Goal: Task Accomplishment & Management: Use online tool/utility

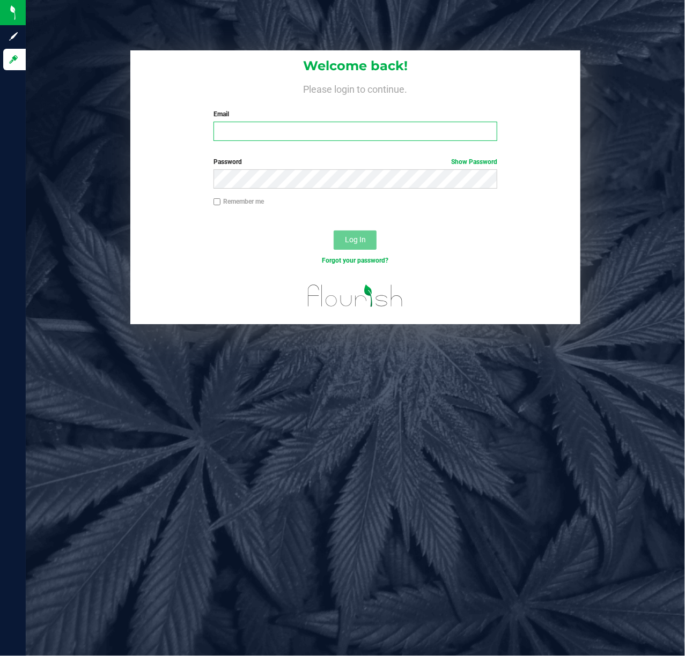
click at [328, 133] on input "Email" at bounding box center [355, 131] width 284 height 19
type input "[EMAIL_ADDRESS][DOMAIN_NAME]"
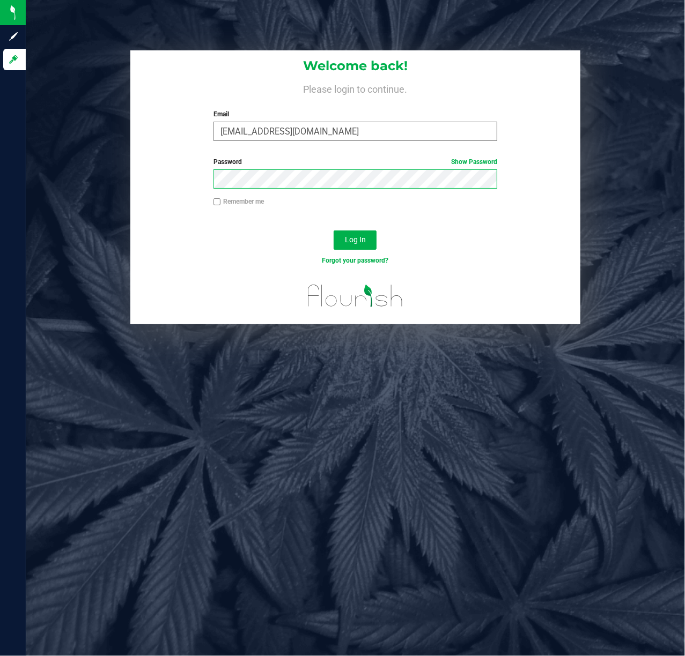
click at [333, 231] on button "Log In" at bounding box center [354, 240] width 43 height 19
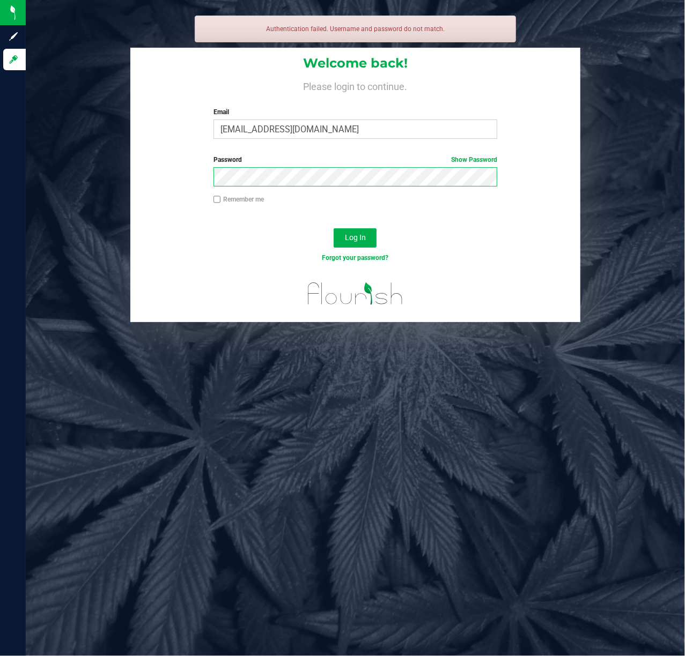
click at [333, 228] on button "Log In" at bounding box center [354, 237] width 43 height 19
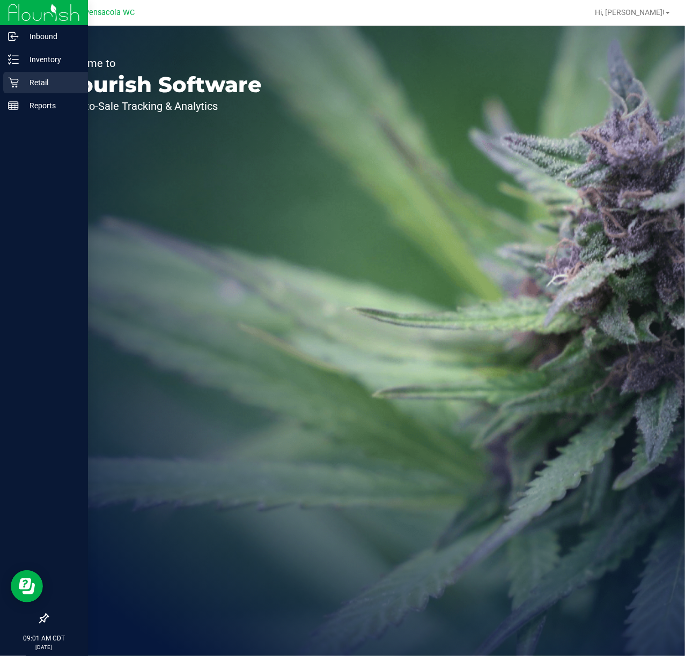
click at [41, 84] on p "Retail" at bounding box center [51, 82] width 64 height 13
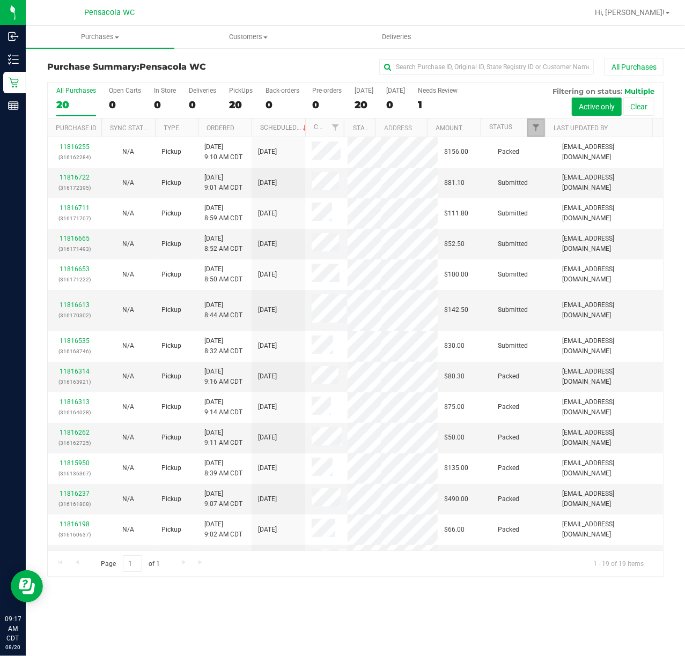
click at [530, 127] on link "Filter" at bounding box center [536, 127] width 18 height 18
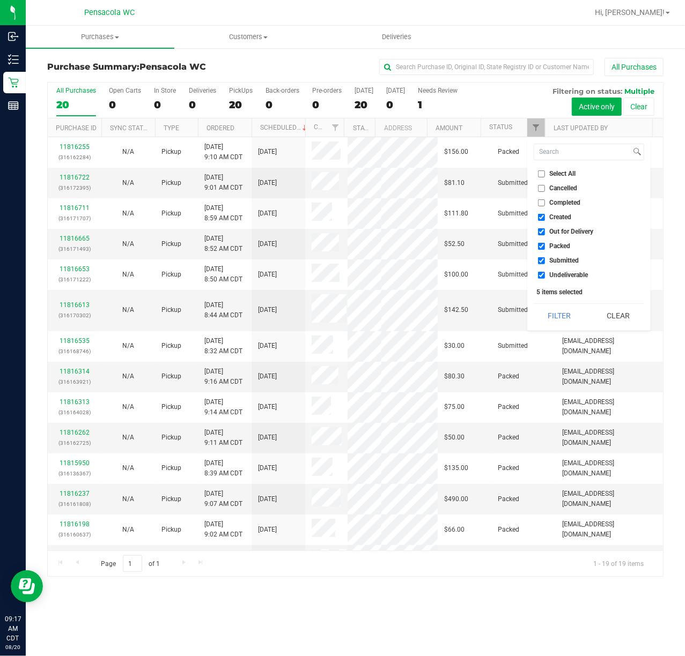
click at [543, 176] on input "Select All" at bounding box center [541, 173] width 7 height 7
checkbox input "true"
click at [543, 176] on input "Select All" at bounding box center [541, 173] width 7 height 7
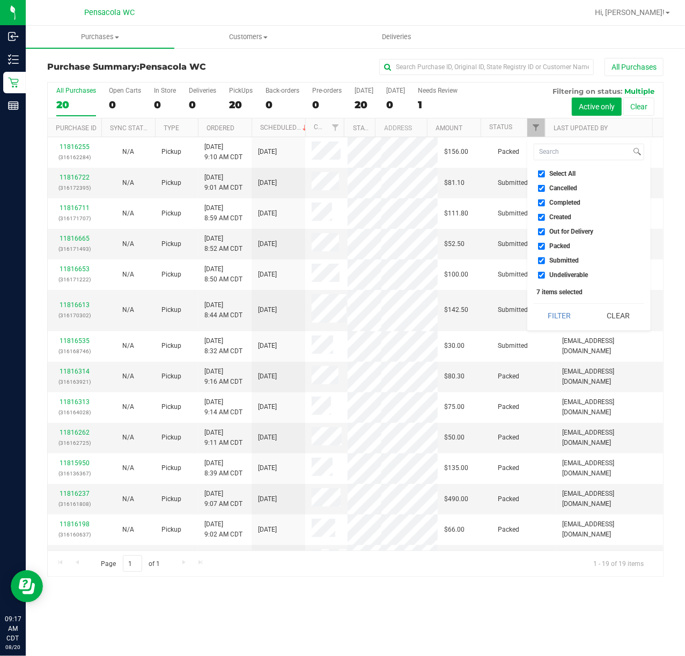
checkbox input "false"
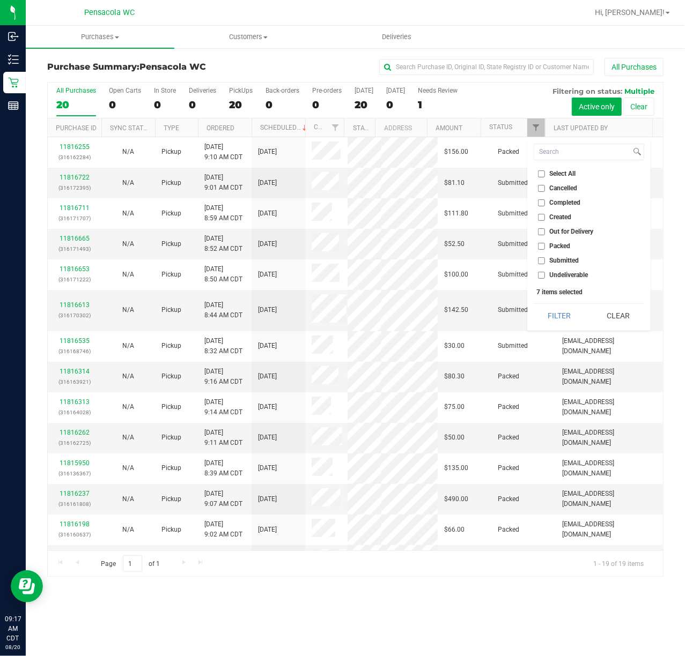
checkbox input "false"
click at [540, 258] on input "Submitted" at bounding box center [541, 260] width 7 height 7
checkbox input "true"
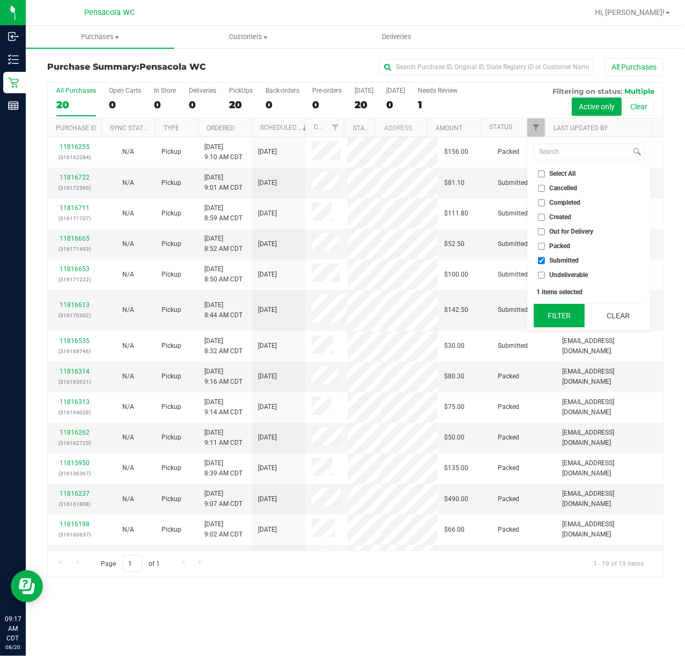
click at [541, 314] on button "Filter" at bounding box center [558, 316] width 51 height 24
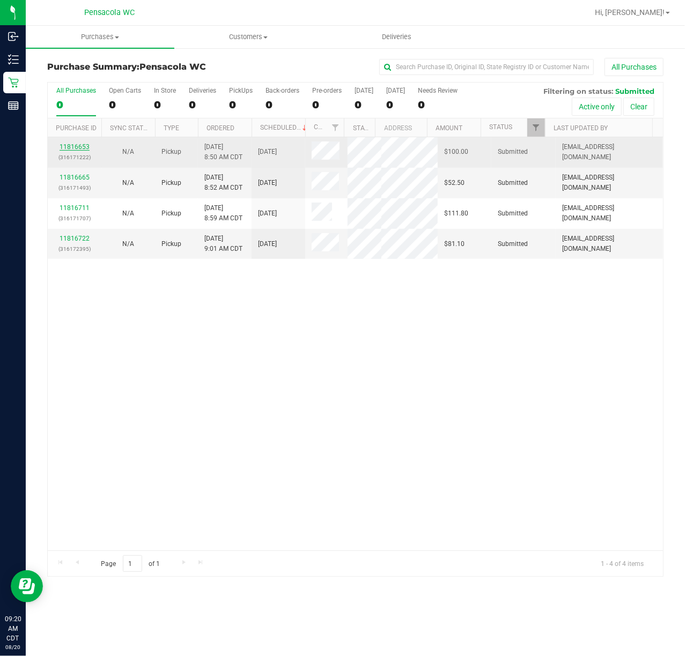
click at [72, 146] on link "11816653" at bounding box center [75, 147] width 30 height 8
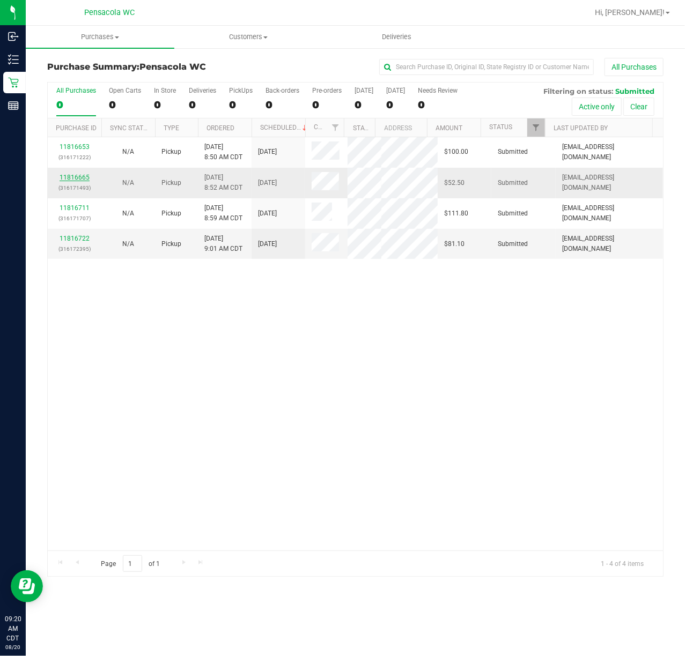
click at [71, 179] on link "11816665" at bounding box center [75, 178] width 30 height 8
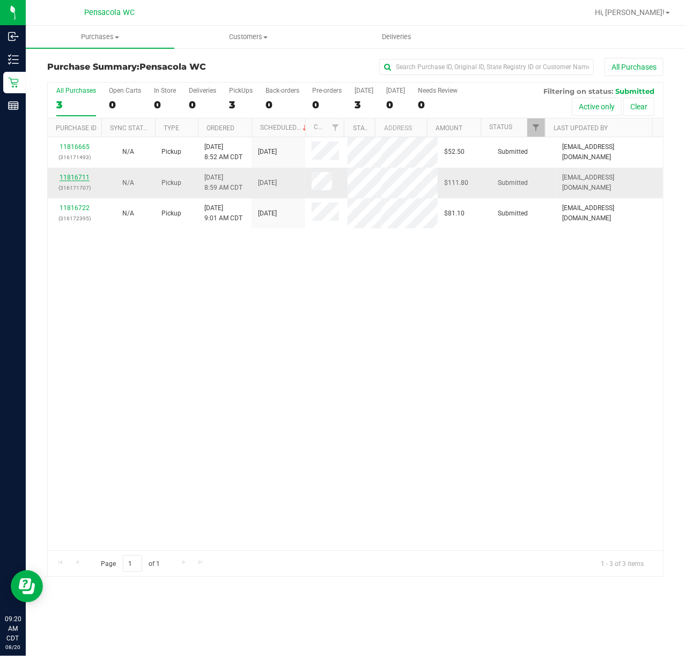
click at [78, 180] on link "11816711" at bounding box center [75, 178] width 30 height 8
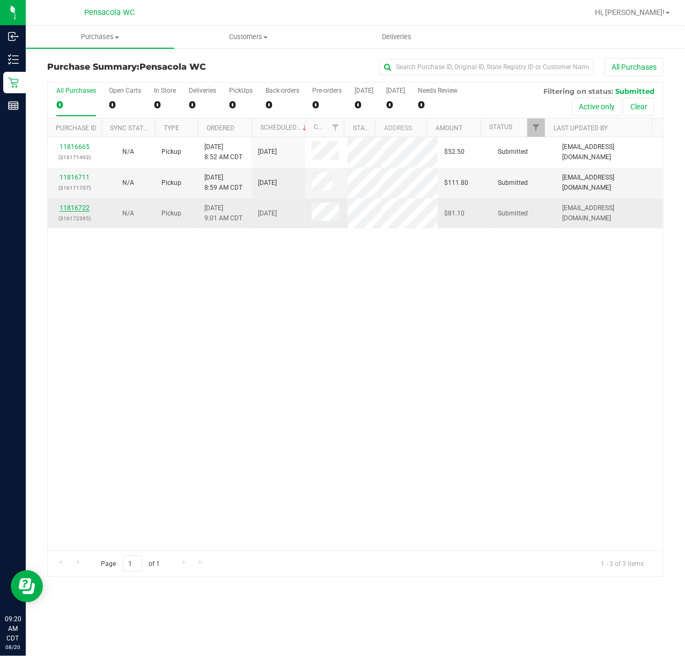
click at [69, 210] on link "11816722" at bounding box center [75, 208] width 30 height 8
click at [65, 209] on link "11816722" at bounding box center [75, 208] width 30 height 8
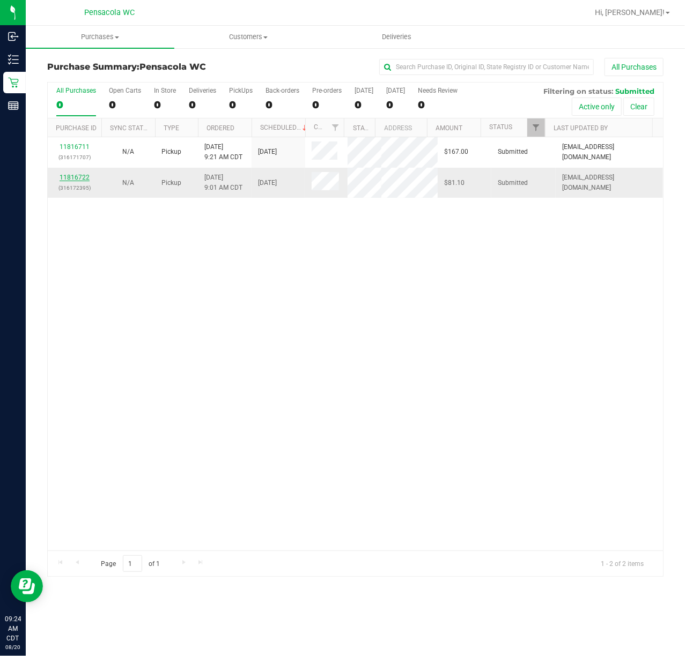
click at [65, 174] on link "11816722" at bounding box center [75, 178] width 30 height 8
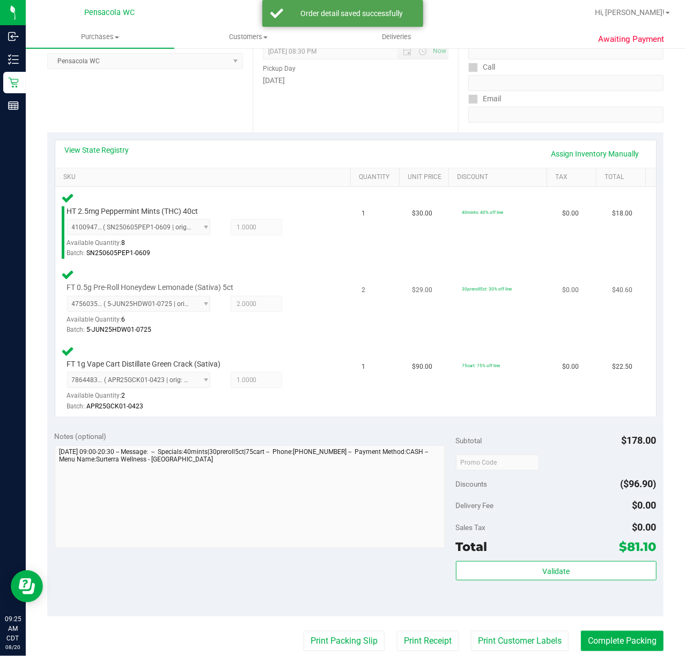
scroll to position [214, 0]
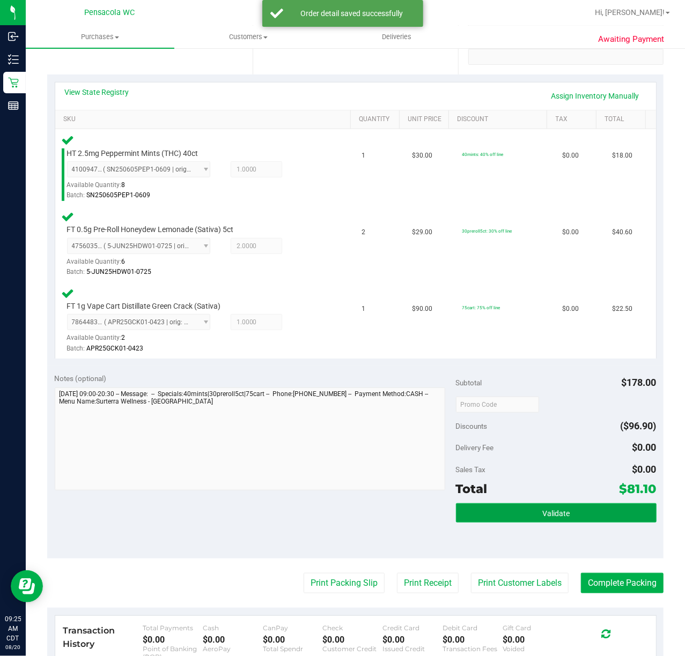
click at [554, 515] on span "Validate" at bounding box center [555, 513] width 27 height 9
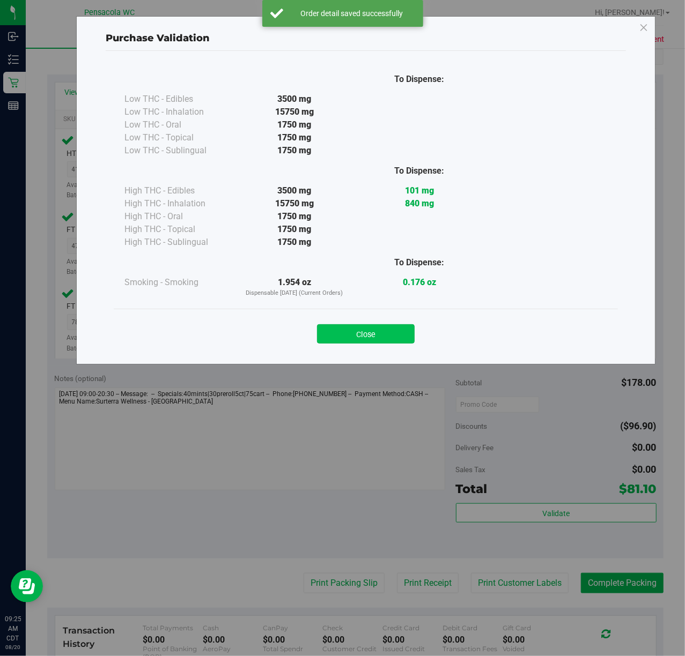
click at [384, 329] on button "Close" at bounding box center [366, 333] width 98 height 19
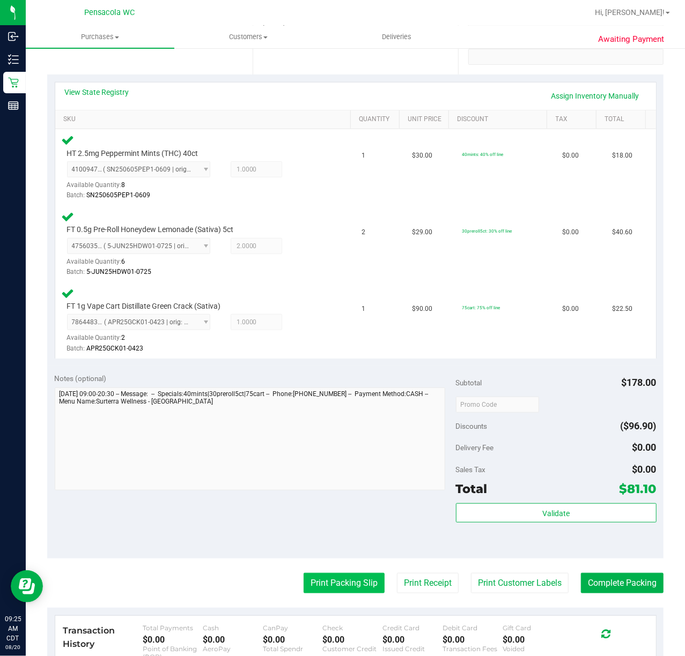
click at [337, 576] on button "Print Packing Slip" at bounding box center [343, 583] width 81 height 20
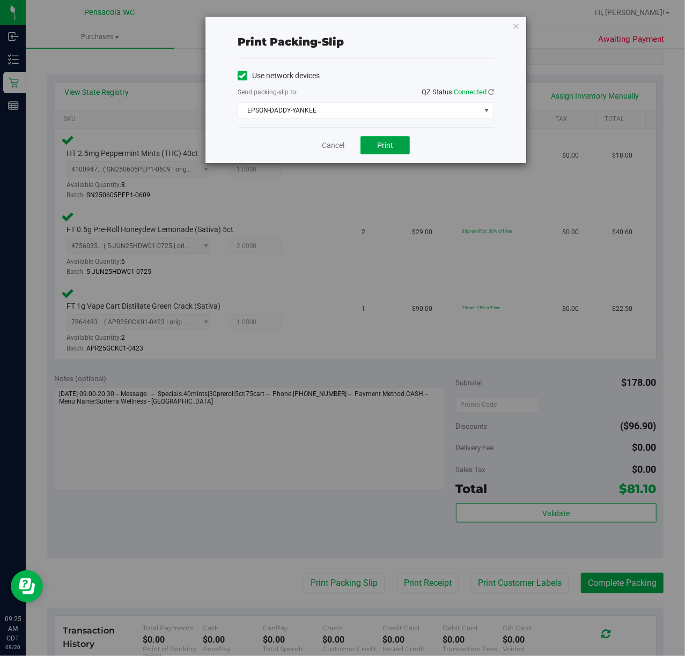
click at [369, 138] on button "Print" at bounding box center [384, 145] width 49 height 18
click at [516, 28] on icon "button" at bounding box center [516, 25] width 8 height 13
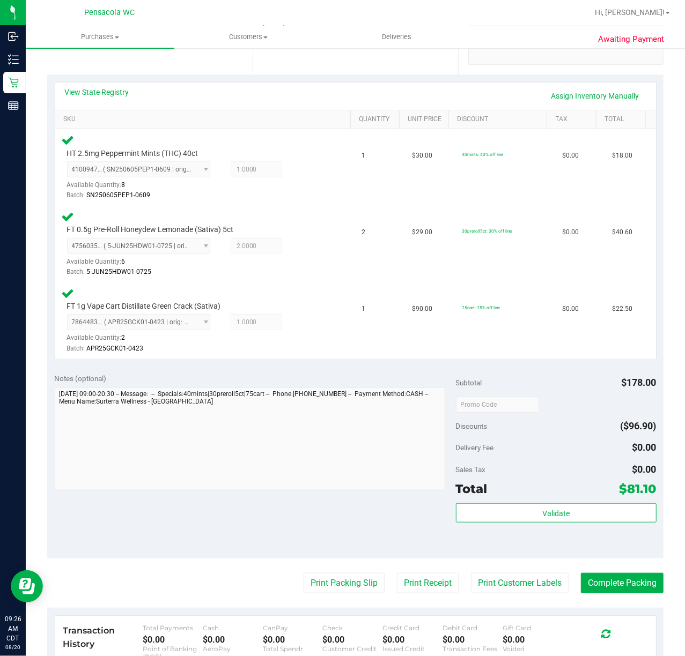
click at [623, 594] on purchase-details "Back Edit Purchase Cancel Purchase View Profile # 11816722 BioTrack ID: - Submi…" at bounding box center [355, 329] width 616 height 973
click at [622, 581] on button "Complete Packing" at bounding box center [622, 583] width 83 height 20
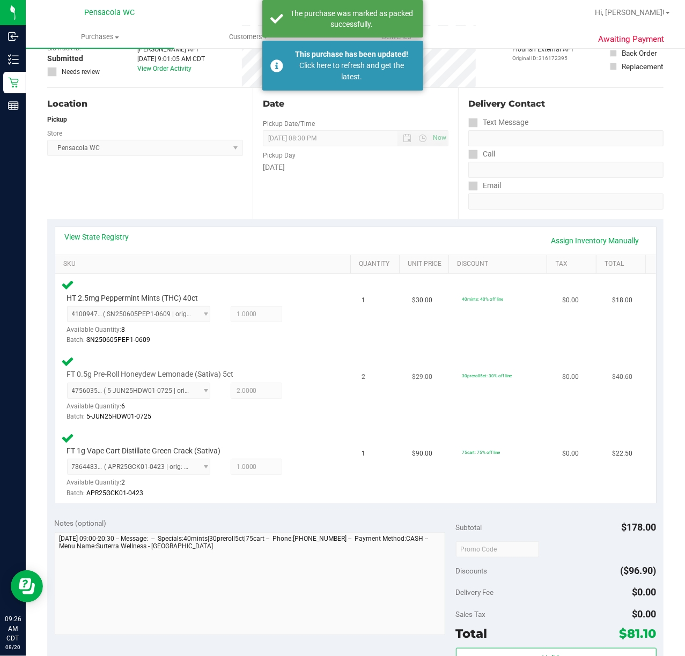
scroll to position [0, 0]
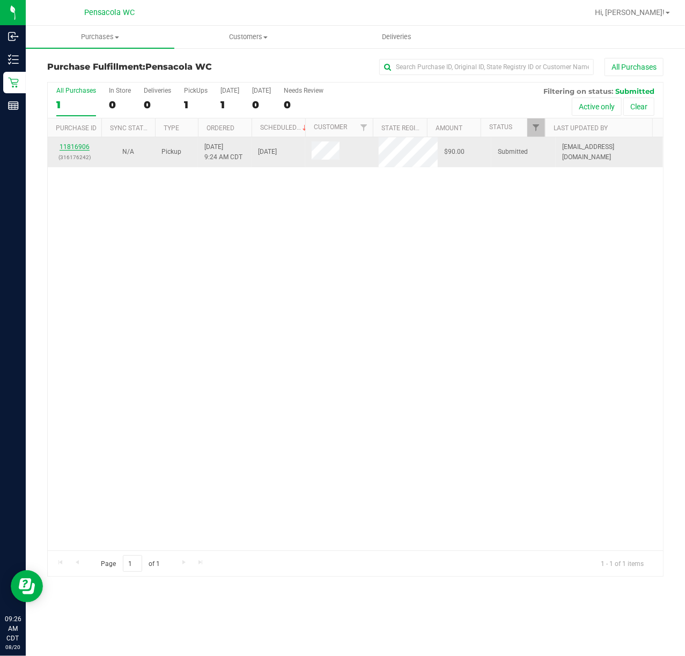
click at [84, 146] on link "11816906" at bounding box center [75, 147] width 30 height 8
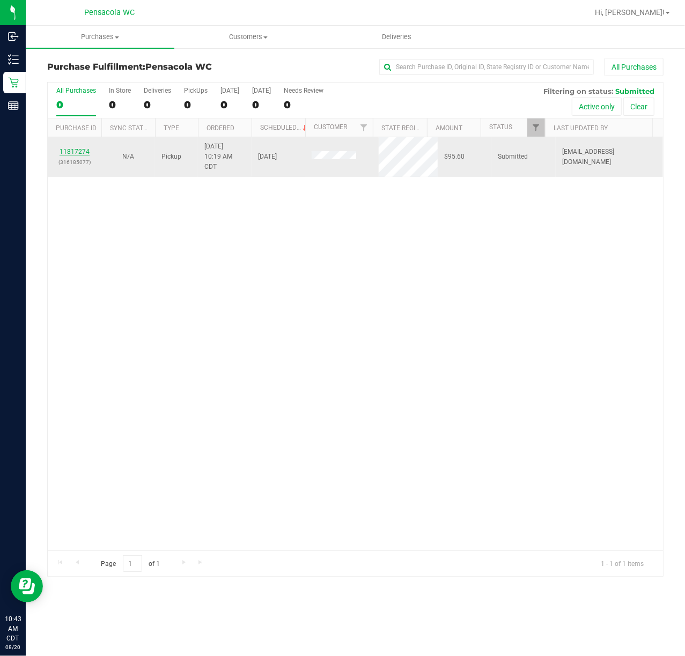
click at [77, 151] on link "11817274" at bounding box center [75, 152] width 30 height 8
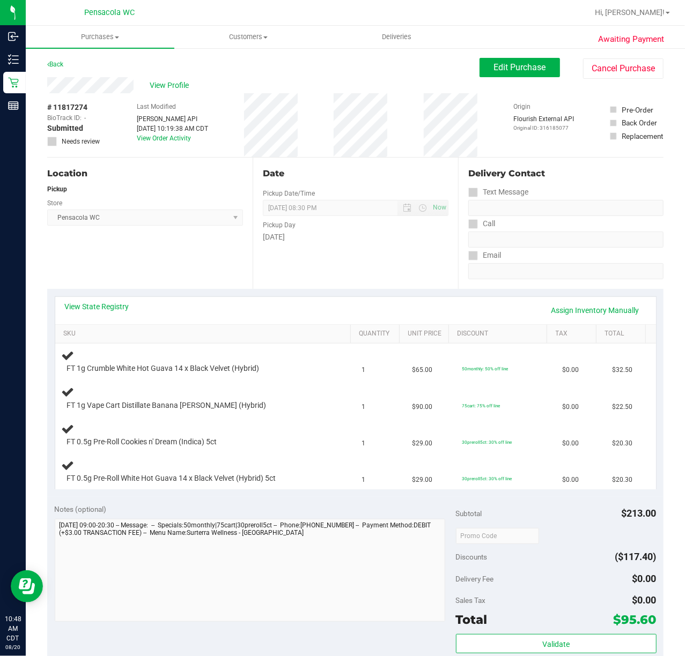
click at [200, 230] on div "Location Pickup Store Pensacola WC Select Store Bonita Springs WC Boynton Beach…" at bounding box center [149, 223] width 205 height 131
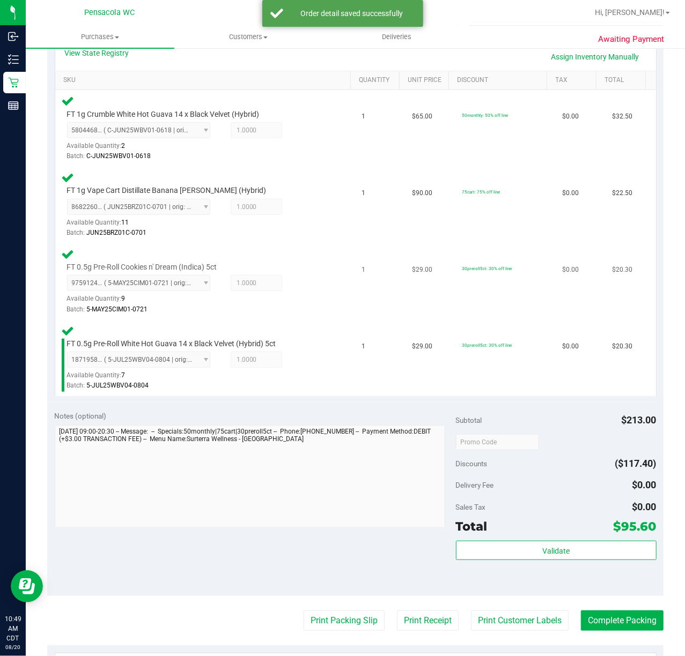
scroll to position [357, 0]
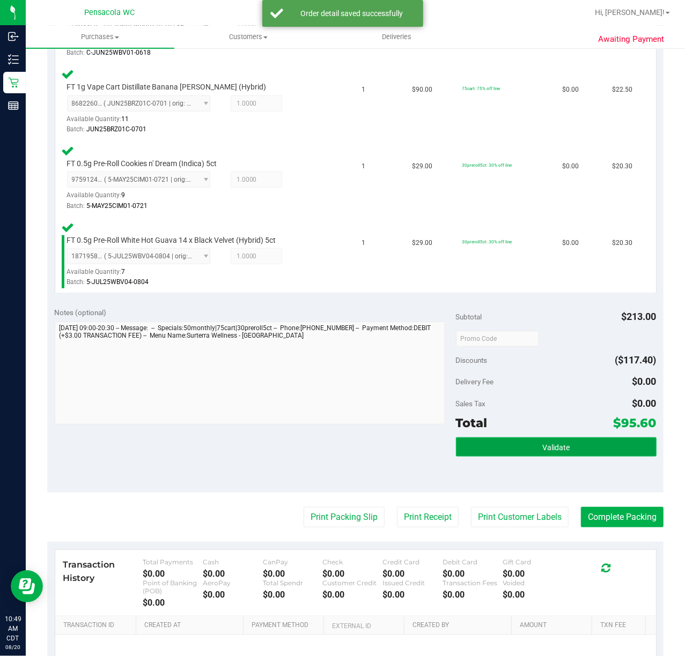
click at [554, 440] on button "Validate" at bounding box center [556, 446] width 200 height 19
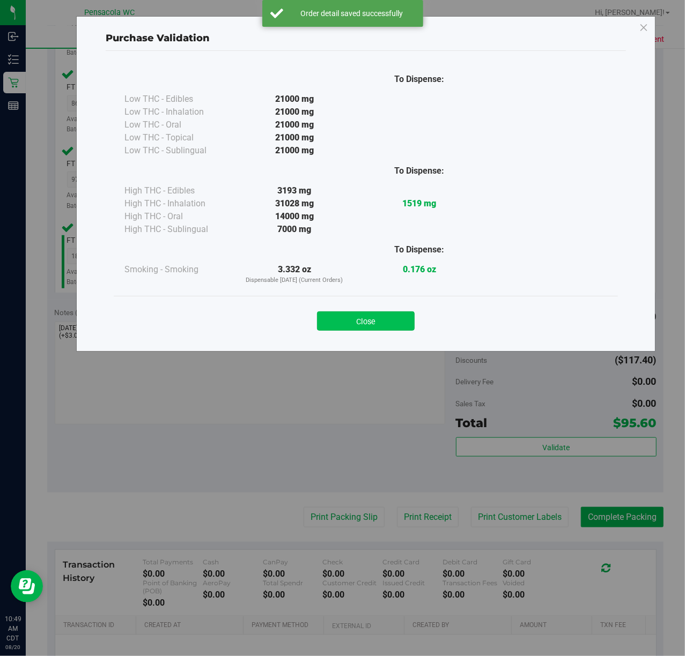
click at [347, 314] on button "Close" at bounding box center [366, 320] width 98 height 19
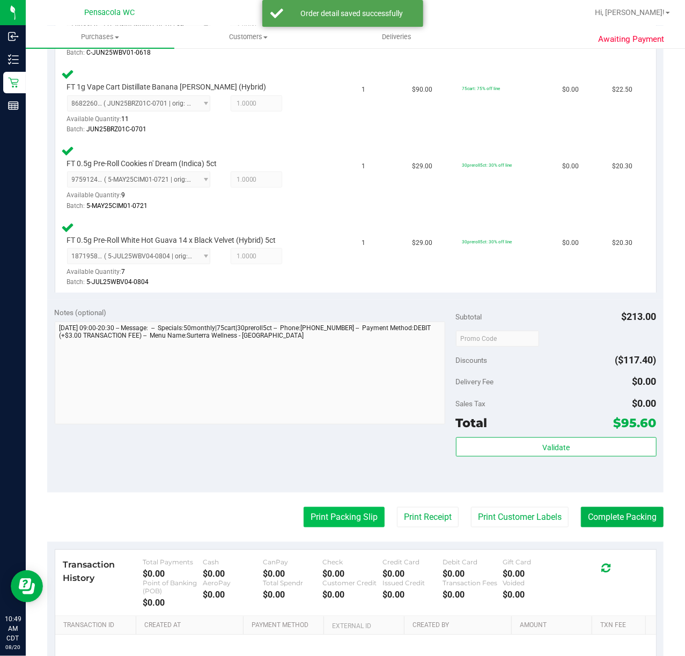
click at [354, 509] on button "Print Packing Slip" at bounding box center [343, 517] width 81 height 20
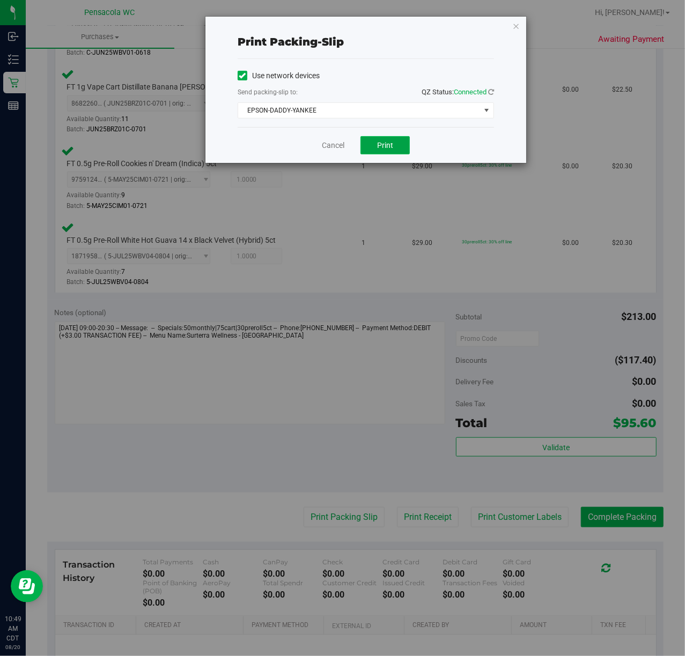
click at [380, 138] on button "Print" at bounding box center [384, 145] width 49 height 18
click at [514, 25] on icon "button" at bounding box center [516, 25] width 8 height 13
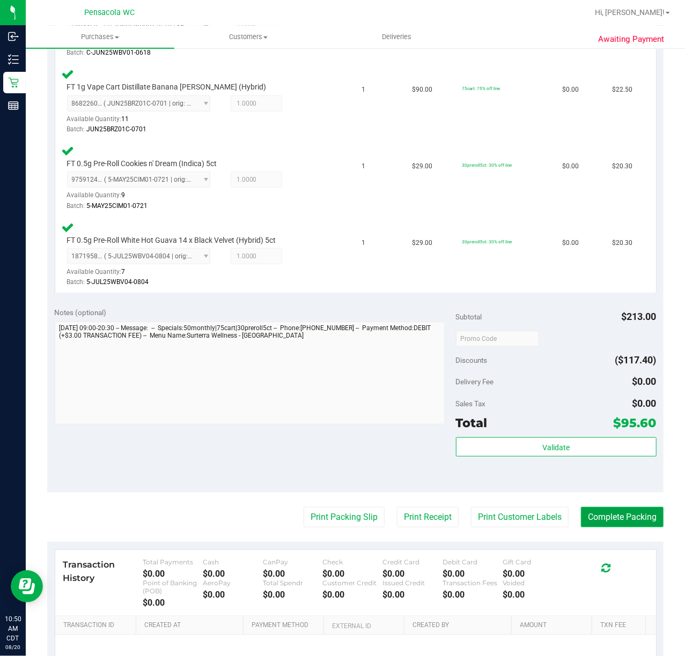
click at [629, 519] on button "Complete Packing" at bounding box center [622, 517] width 83 height 20
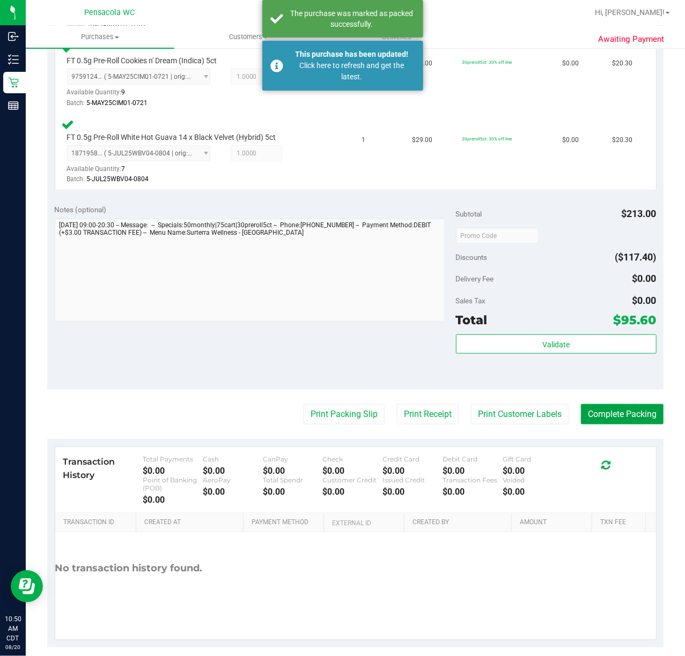
scroll to position [473, 0]
